Goal: Task Accomplishment & Management: Manage account settings

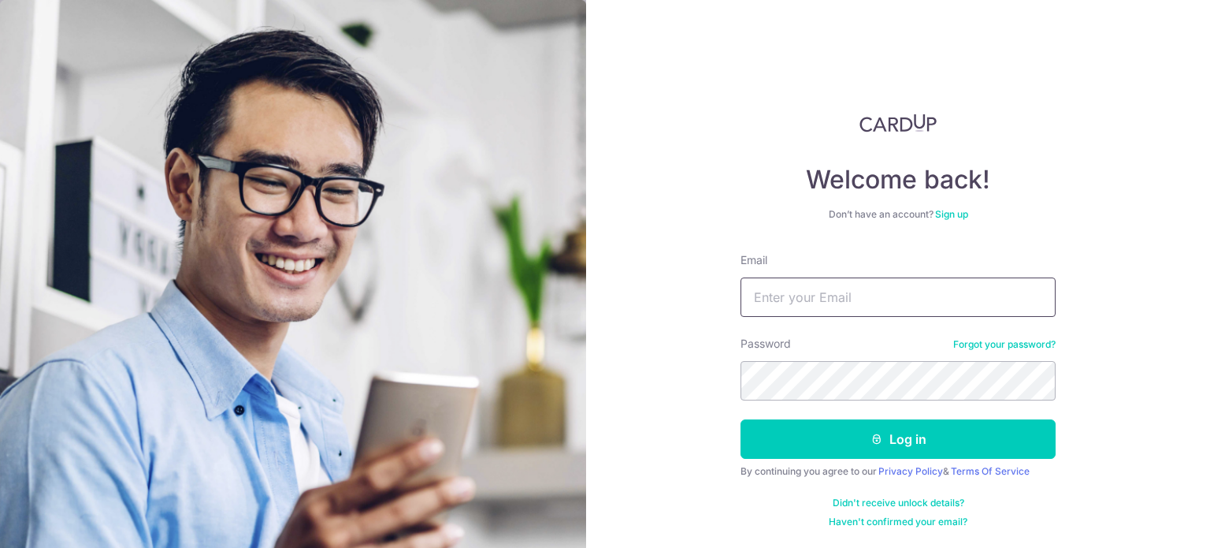
click at [793, 299] on input "Email" at bounding box center [898, 296] width 315 height 39
type input "z"
type input "[EMAIL_ADDRESS][DOMAIN_NAME]"
click at [741, 419] on button "Log in" at bounding box center [898, 438] width 315 height 39
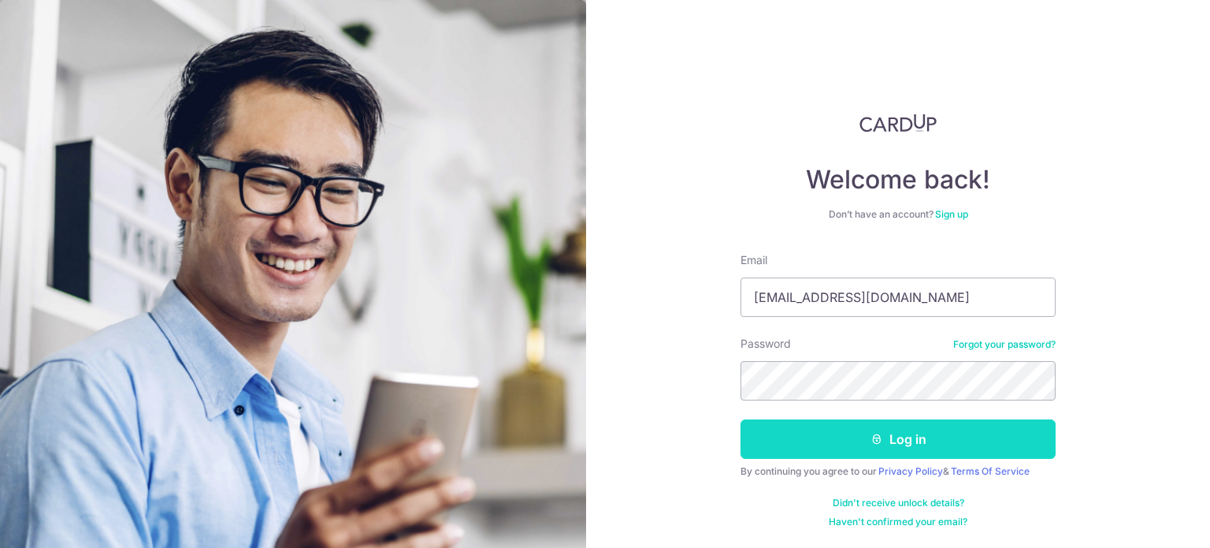
click at [993, 444] on button "Log in" at bounding box center [898, 438] width 315 height 39
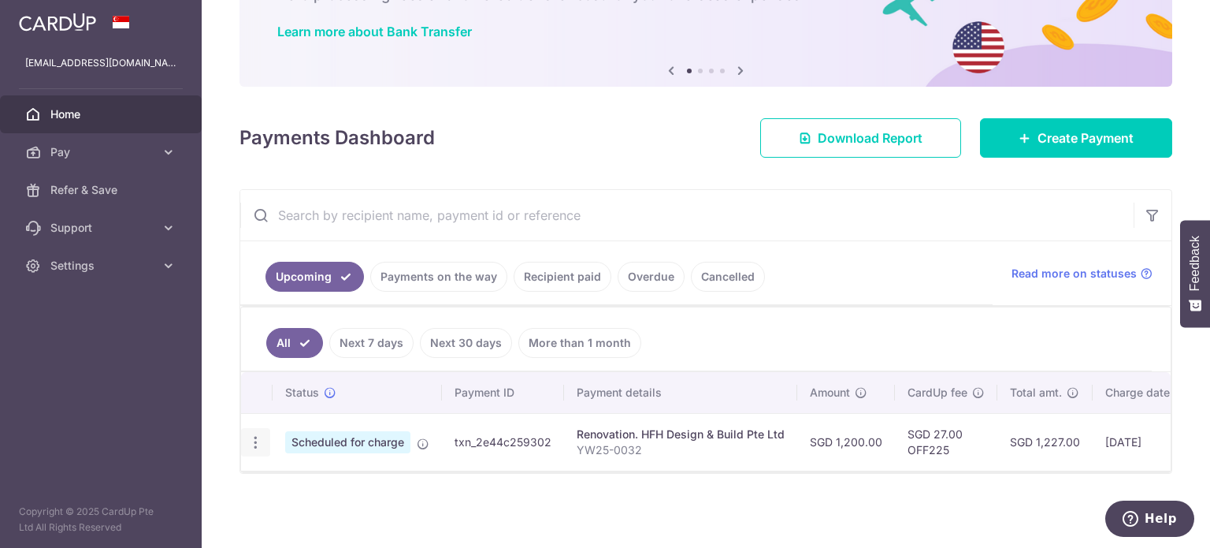
click at [254, 444] on div "Update payment Cancel payment" at bounding box center [255, 442] width 29 height 29
click at [252, 434] on icon "button" at bounding box center [255, 442] width 17 height 17
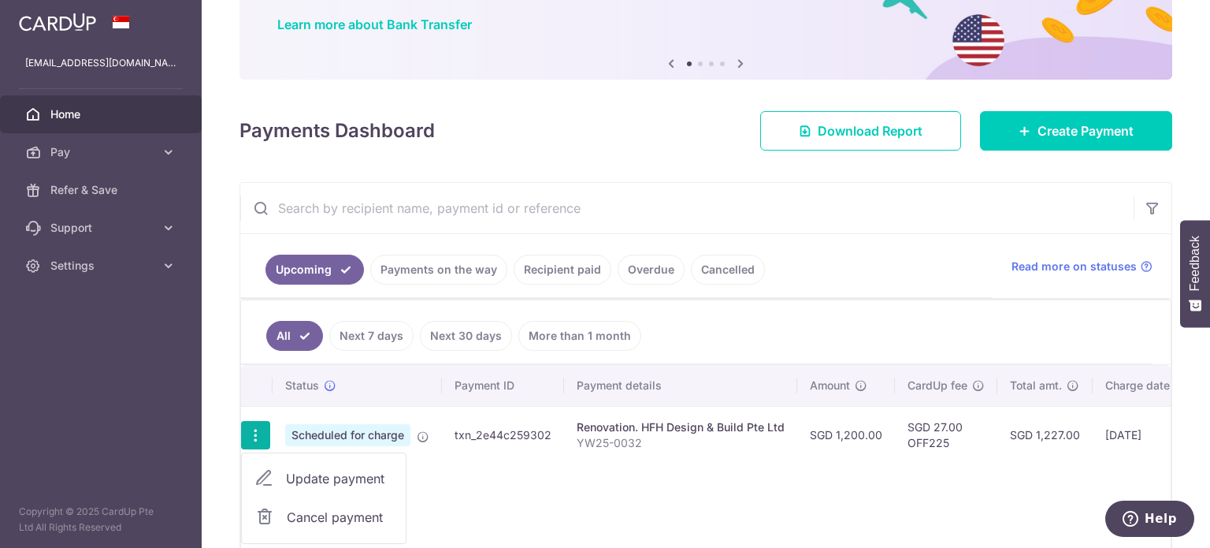
click at [312, 485] on span "Update payment" at bounding box center [339, 478] width 107 height 19
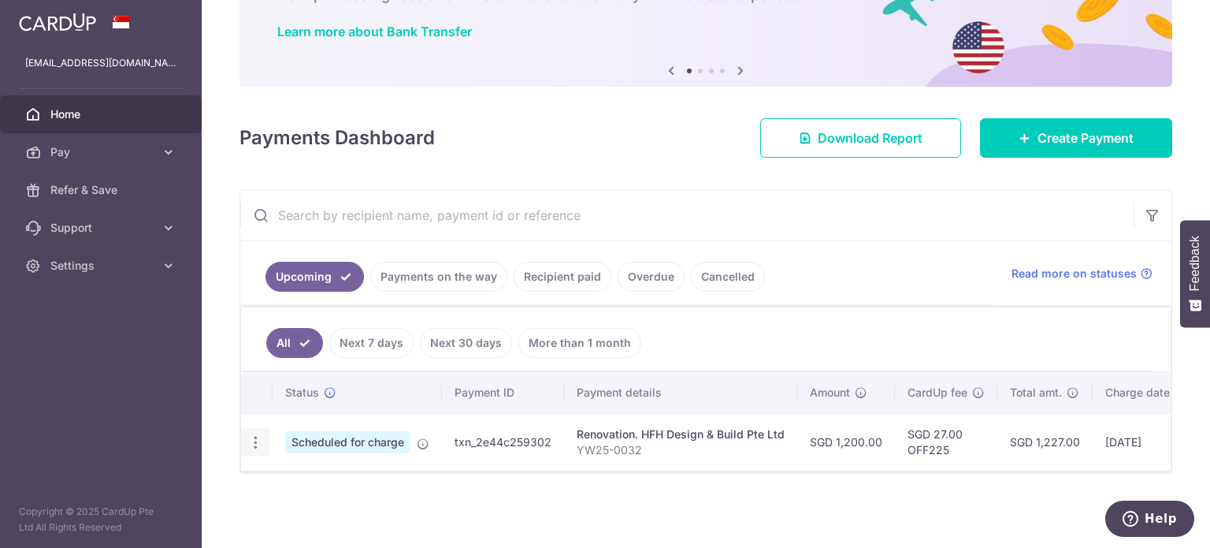
radio input "true"
type input "1,200.00"
type input "[DATE]"
type input "YW25-0032"
type input "1st payment deposit"
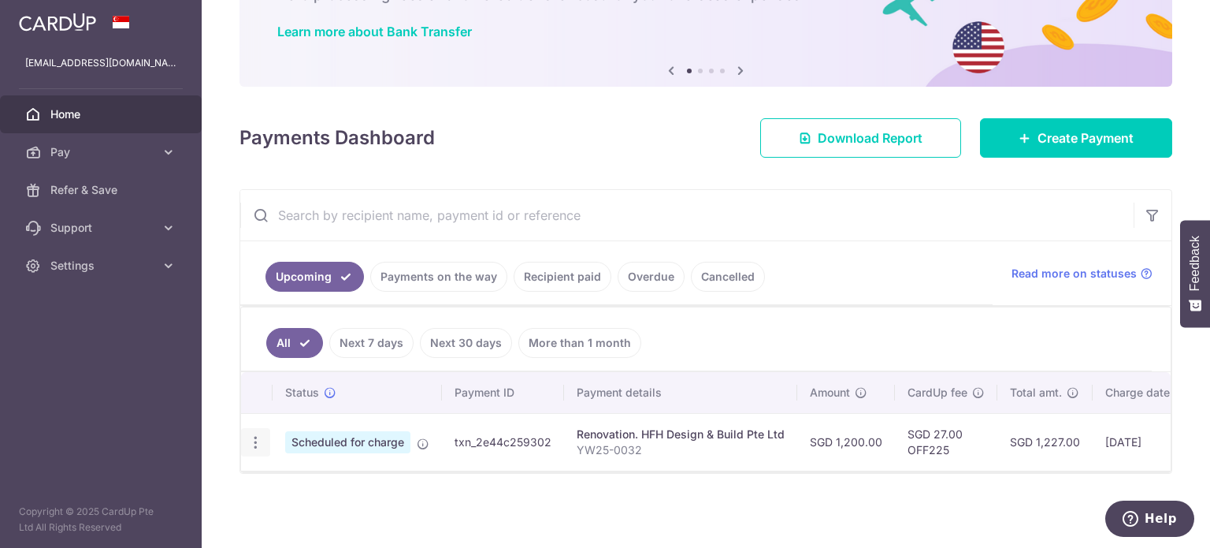
type input "OFF225"
